Goal: Entertainment & Leisure: Consume media (video, audio)

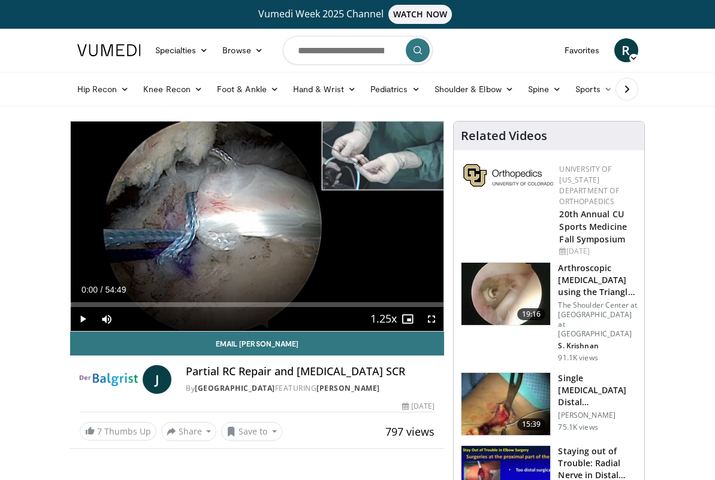
click at [83, 319] on span "Video Player" at bounding box center [83, 319] width 24 height 24
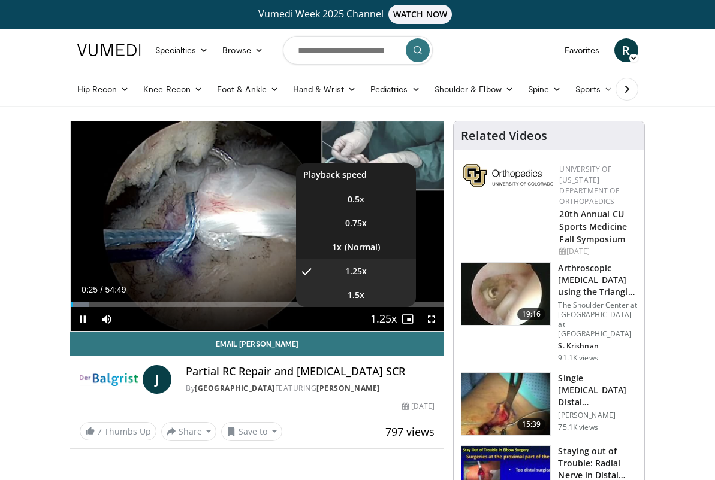
click at [348, 296] on span "1.5x" at bounding box center [355, 295] width 17 height 12
click at [349, 250] on li "1x" at bounding box center [356, 247] width 120 height 24
click at [348, 292] on span "1.5x" at bounding box center [355, 295] width 17 height 12
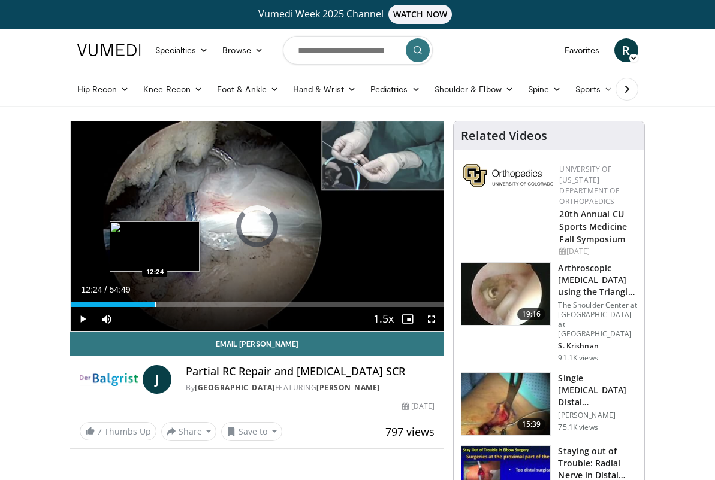
click at [155, 305] on div "Progress Bar" at bounding box center [155, 305] width 1 height 5
click at [167, 306] on div "Progress Bar" at bounding box center [167, 305] width 1 height 5
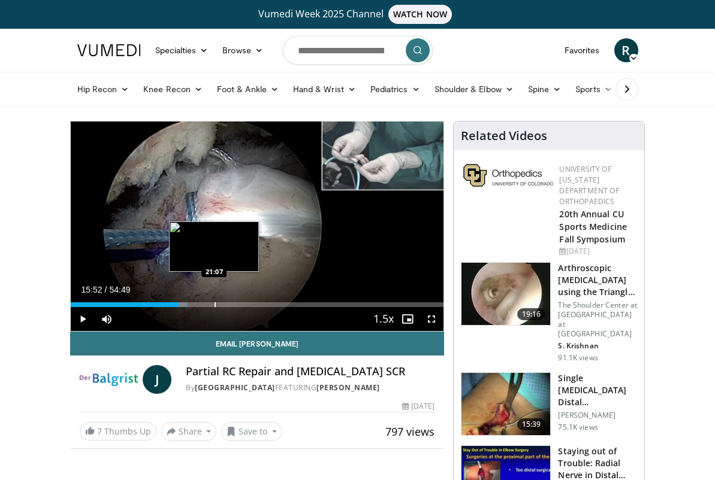
click at [214, 306] on div "Progress Bar" at bounding box center [214, 305] width 1 height 5
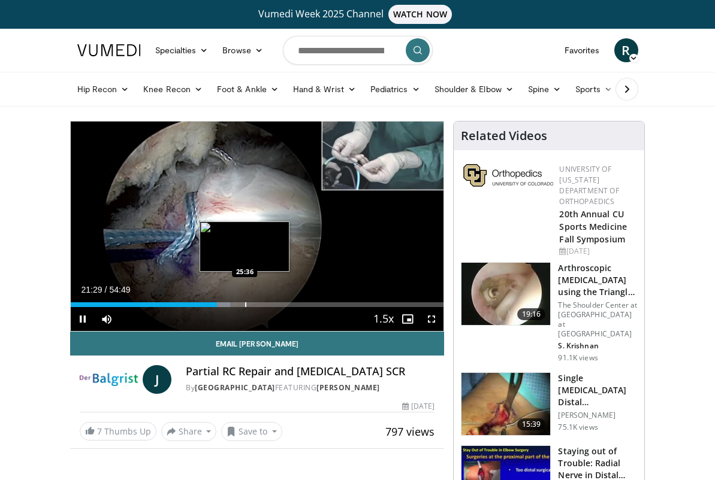
click at [245, 306] on div "Progress Bar" at bounding box center [245, 305] width 1 height 5
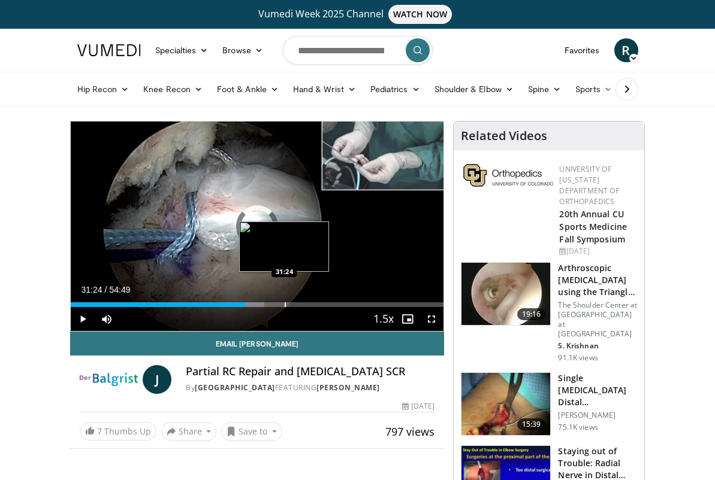
click at [285, 304] on div "Progress Bar" at bounding box center [285, 305] width 1 height 5
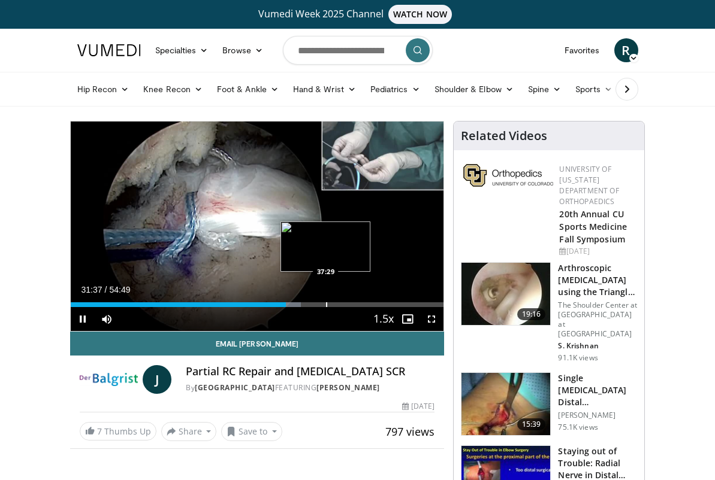
click at [325, 301] on div "Loaded : 61.72% 31:38 37:29" at bounding box center [257, 301] width 373 height 11
click at [358, 300] on div "Loaded : 72.06% 37:34 42:24" at bounding box center [257, 301] width 373 height 11
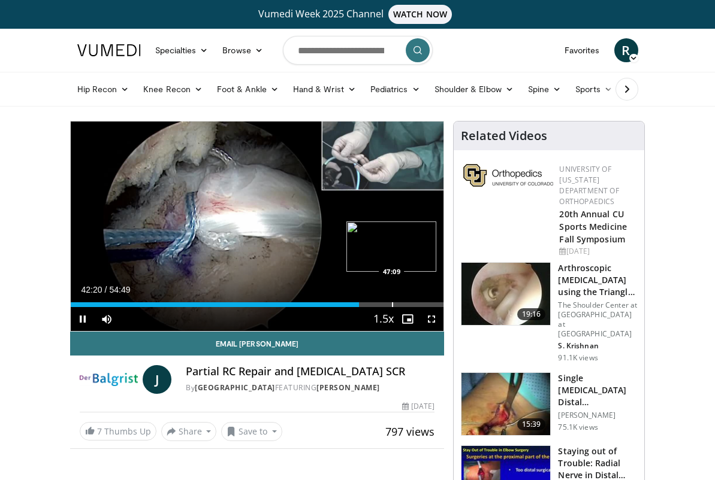
click at [392, 306] on div "Progress Bar" at bounding box center [392, 305] width 1 height 5
click at [412, 306] on div "Progress Bar" at bounding box center [412, 305] width 1 height 5
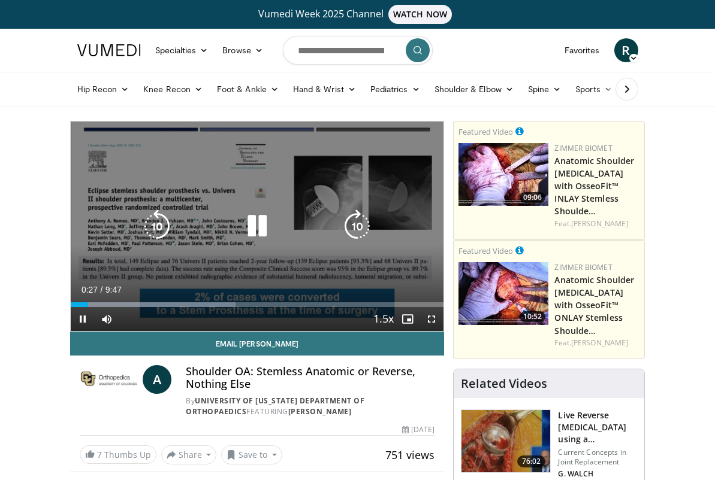
click at [161, 229] on icon "Video Player" at bounding box center [157, 227] width 34 height 34
click at [160, 228] on icon "Video Player" at bounding box center [157, 227] width 34 height 34
